Goal: Find specific page/section: Find specific page/section

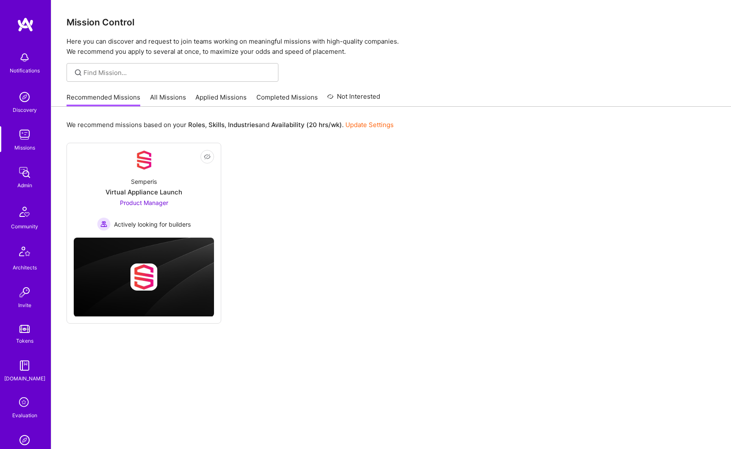
click at [17, 174] on img at bounding box center [24, 172] width 17 height 17
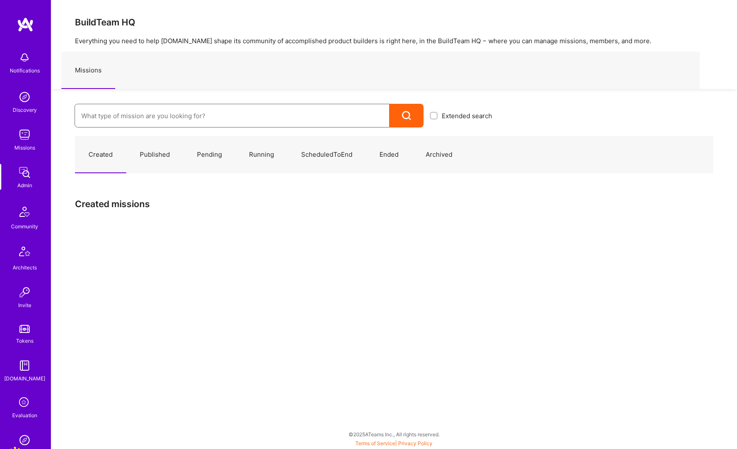
click at [128, 122] on input at bounding box center [232, 116] width 302 height 22
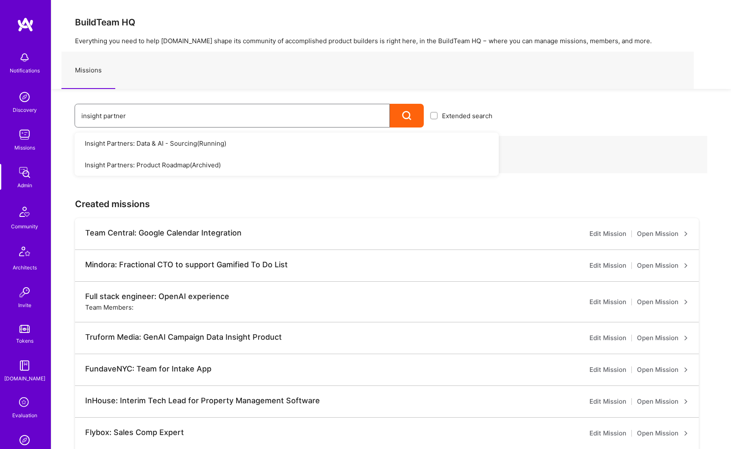
type input "insight partner"
click at [160, 140] on link "Insight Partners: Data & AI - Sourcing ( Running )" at bounding box center [287, 144] width 424 height 22
click at [209, 141] on link "Insight Partners: Data & AI - Sourcing ( Running )" at bounding box center [287, 144] width 424 height 22
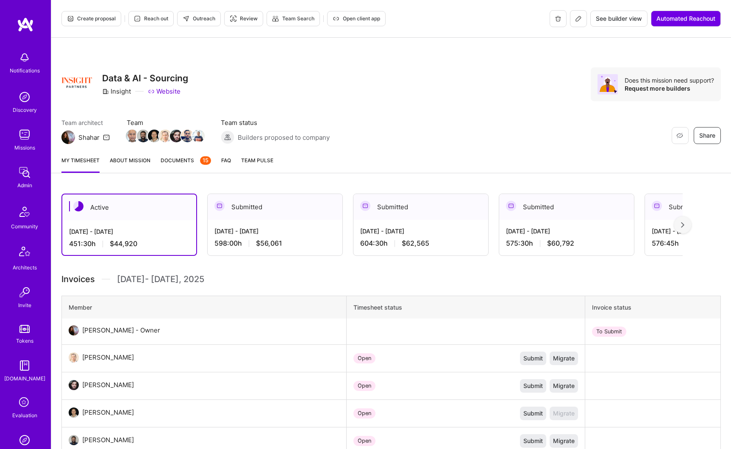
click at [137, 164] on link "About Mission" at bounding box center [130, 164] width 41 height 17
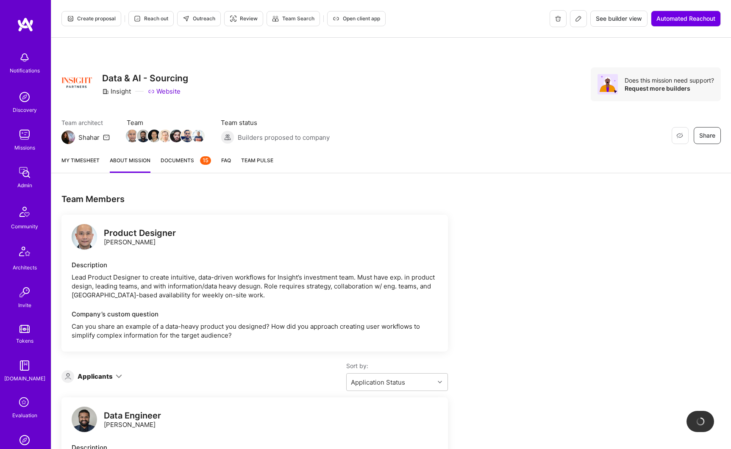
click at [577, 21] on icon at bounding box center [578, 18] width 7 height 7
